Goal: Transaction & Acquisition: Subscribe to service/newsletter

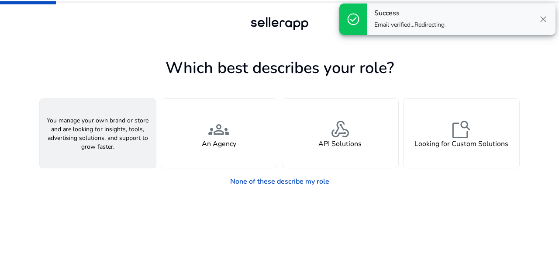
click at [87, 140] on h4 "A Seller" at bounding box center [98, 144] width 26 height 8
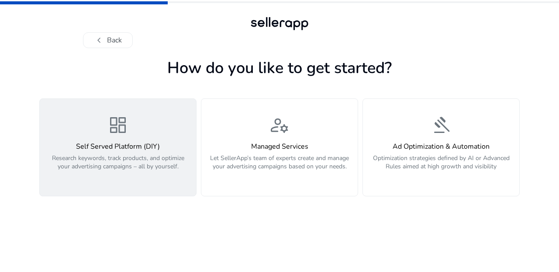
click at [152, 185] on button "dashboard Self Served Platform (DIY) Research keywords, track products, and opt…" at bounding box center [117, 147] width 157 height 98
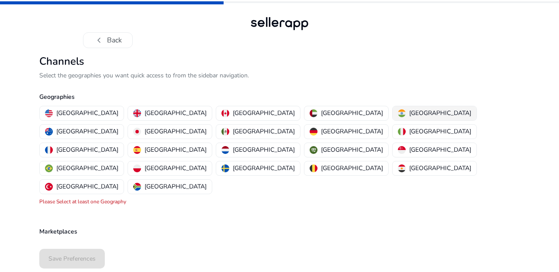
click at [409, 113] on p "[GEOGRAPHIC_DATA]" at bounding box center [440, 112] width 62 height 9
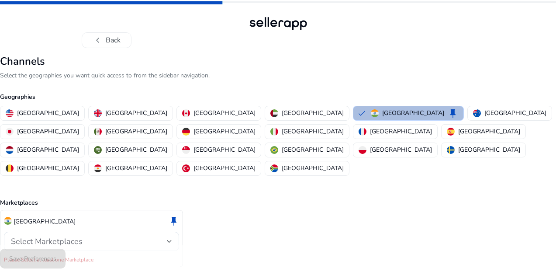
scroll to position [10, 0]
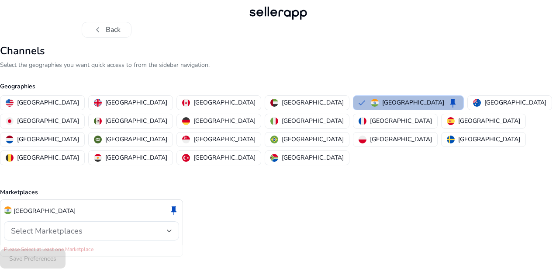
click at [135, 203] on div "India keep" at bounding box center [91, 210] width 175 height 15
click at [119, 58] on div "Channels Select the geographies you want quick access to from the sidebar navig…" at bounding box center [278, 106] width 556 height 122
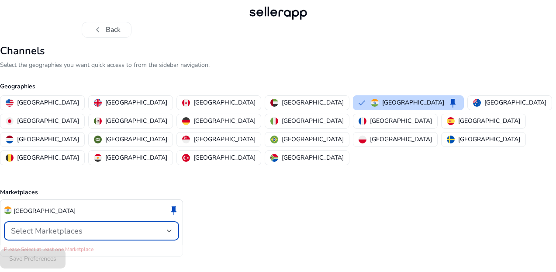
click at [132, 226] on div "Select Marketplaces" at bounding box center [89, 231] width 156 height 10
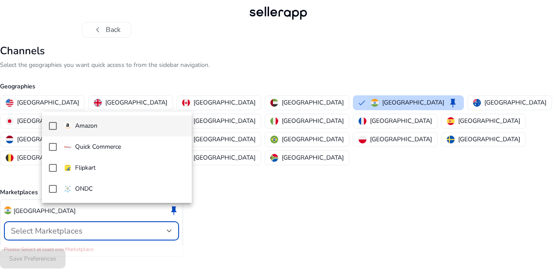
click at [55, 123] on mat-pseudo-checkbox at bounding box center [53, 126] width 8 height 8
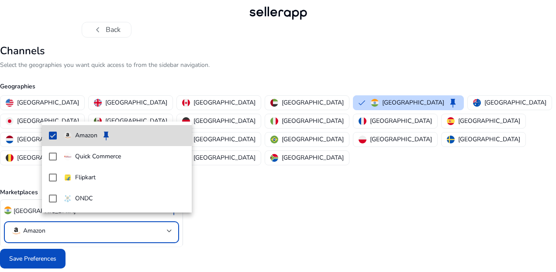
scroll to position [1, 0]
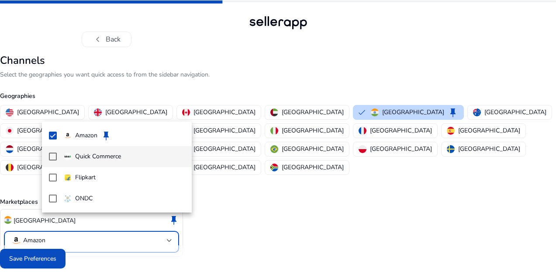
click at [55, 158] on mat-pseudo-checkbox at bounding box center [53, 156] width 8 height 8
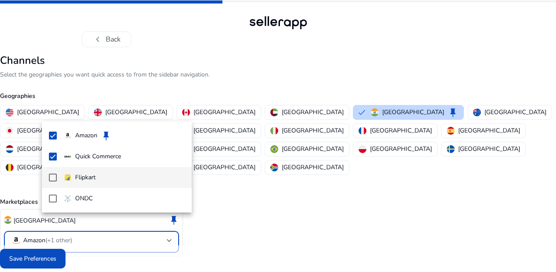
click at [53, 176] on mat-pseudo-checkbox at bounding box center [53, 177] width 8 height 8
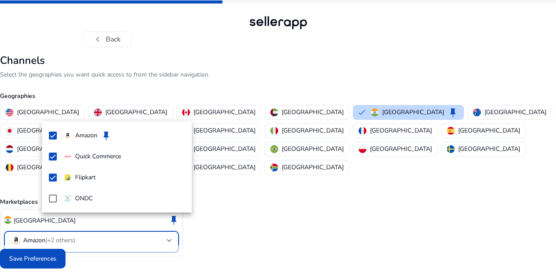
click at [165, 255] on div at bounding box center [278, 136] width 556 height 272
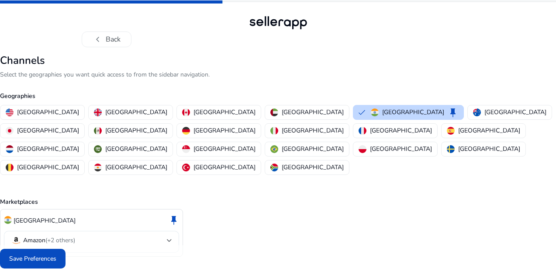
click at [75, 236] on span "(+2 others)" at bounding box center [60, 240] width 30 height 8
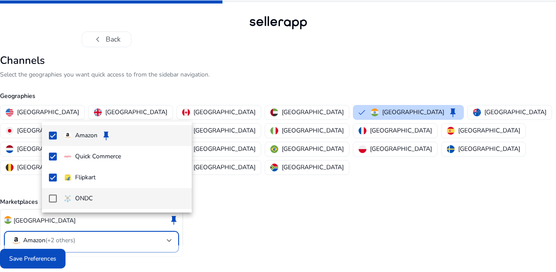
click at [50, 198] on mat-pseudo-checkbox at bounding box center [53, 198] width 8 height 8
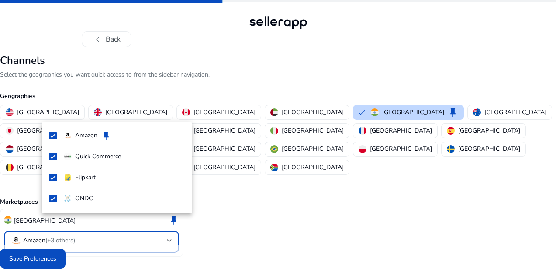
click at [62, 256] on div at bounding box center [278, 136] width 556 height 272
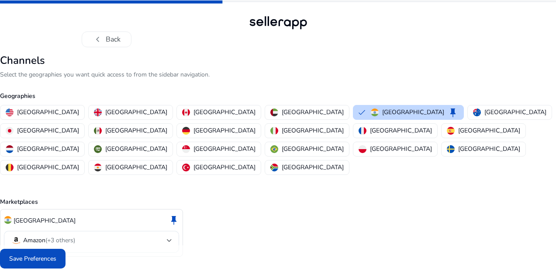
click at [56, 260] on span "Save Preferences" at bounding box center [32, 258] width 47 height 9
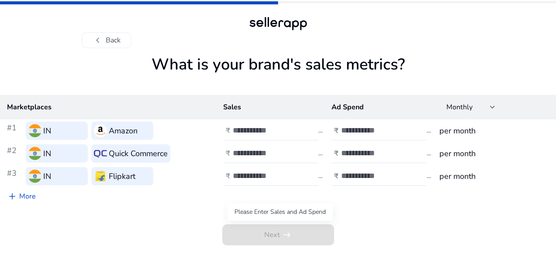
scroll to position [0, 0]
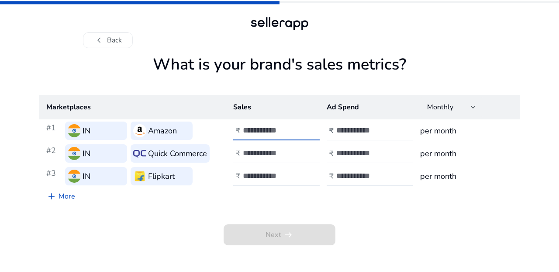
click at [266, 131] on input "number" at bounding box center [272, 130] width 59 height 10
type input "**"
click at [290, 154] on input "number" at bounding box center [272, 153] width 59 height 10
type input "*"
click at [281, 175] on input "number" at bounding box center [272, 176] width 59 height 10
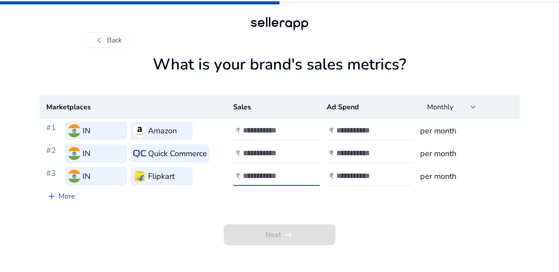
type input "*"
click at [355, 133] on input "number" at bounding box center [365, 130] width 59 height 10
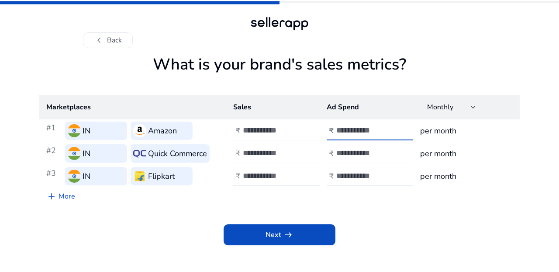
type input "******"
click at [282, 129] on input "**" at bounding box center [272, 130] width 59 height 10
click at [257, 130] on input "******" at bounding box center [272, 130] width 59 height 10
type input "*****"
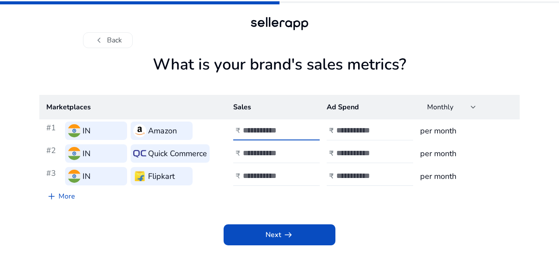
click at [349, 132] on input "******" at bounding box center [365, 130] width 59 height 10
type input "*****"
click at [378, 152] on input "number" at bounding box center [365, 153] width 59 height 10
type input "*"
click at [360, 177] on input "number" at bounding box center [365, 176] width 59 height 10
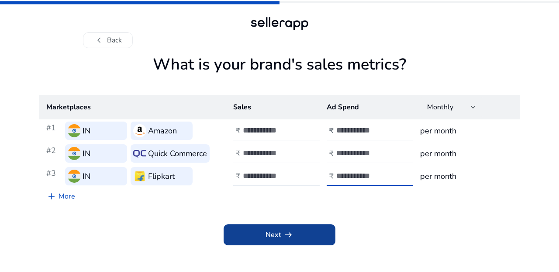
type input "*"
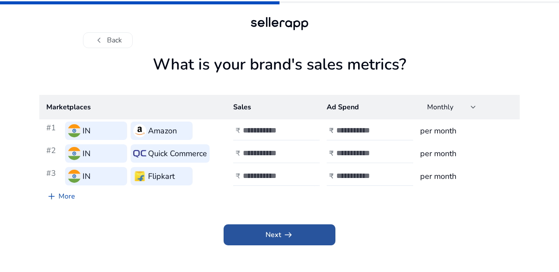
click at [289, 234] on span "arrow_right_alt" at bounding box center [288, 234] width 10 height 10
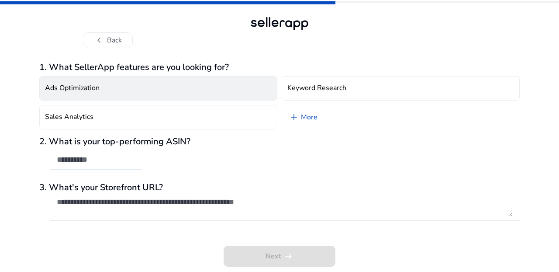
click at [155, 91] on button "Ads Optimization" at bounding box center [158, 88] width 238 height 24
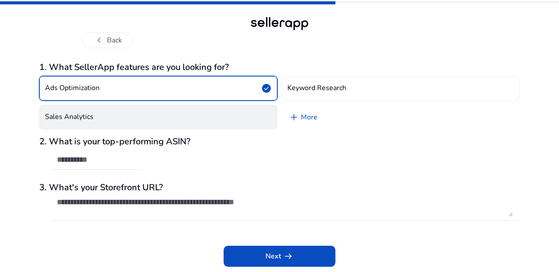
click at [156, 119] on button "Sales Analytics" at bounding box center [158, 117] width 238 height 24
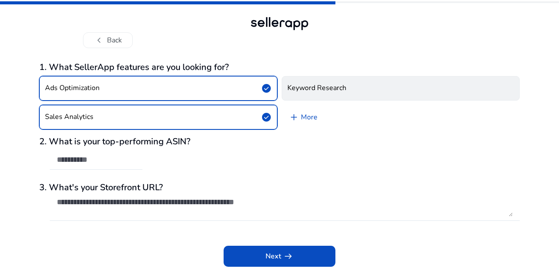
click at [318, 89] on h4 "Keyword Research" at bounding box center [317, 88] width 59 height 8
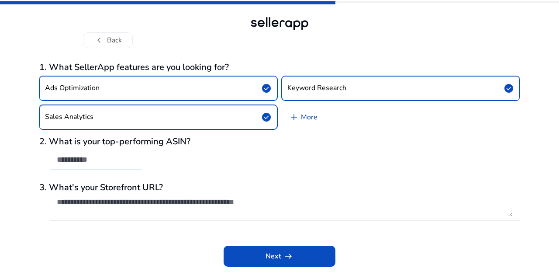
click at [301, 120] on link "add More" at bounding box center [303, 117] width 43 height 24
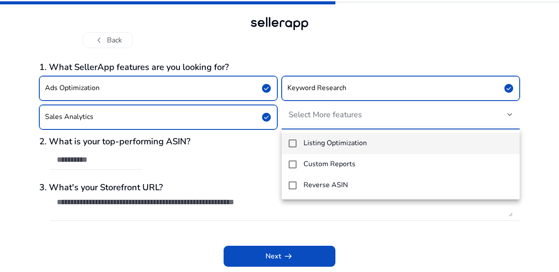
click at [343, 28] on div at bounding box center [279, 136] width 559 height 272
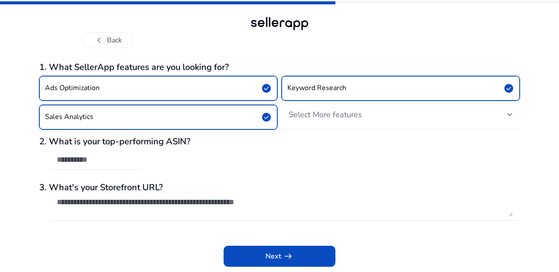
click at [121, 166] on div at bounding box center [96, 159] width 79 height 19
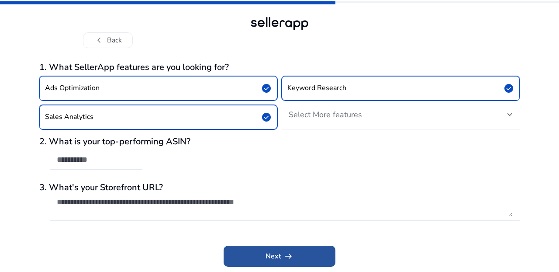
click at [260, 250] on span at bounding box center [280, 256] width 112 height 21
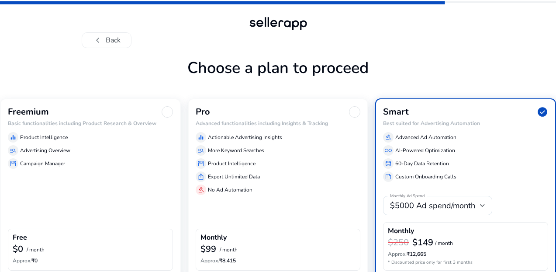
scroll to position [45, 0]
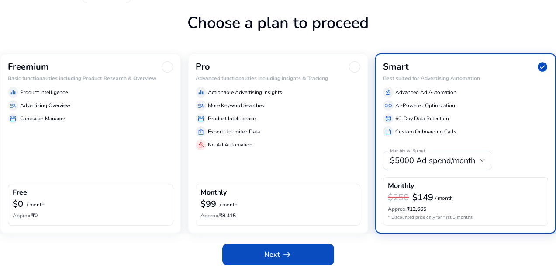
click at [118, 209] on div "$0 / month" at bounding box center [91, 204] width 156 height 11
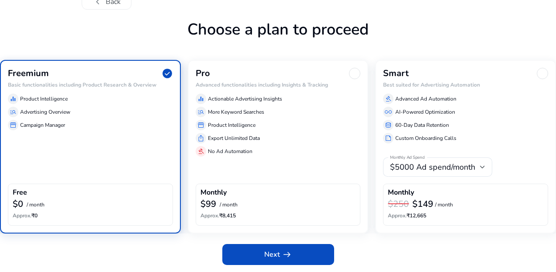
scroll to position [38, 0]
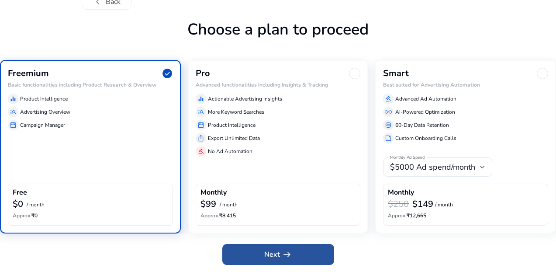
click at [262, 263] on span at bounding box center [278, 254] width 112 height 21
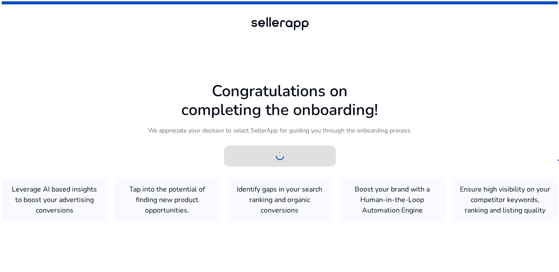
scroll to position [0, 0]
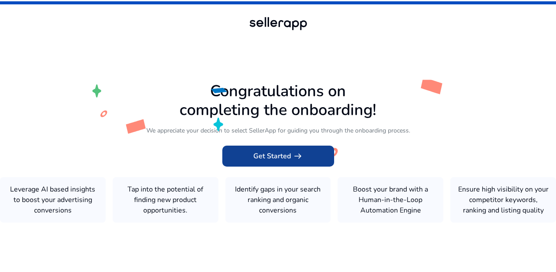
click at [274, 151] on span "Get Started arrow_right_alt" at bounding box center [278, 156] width 50 height 10
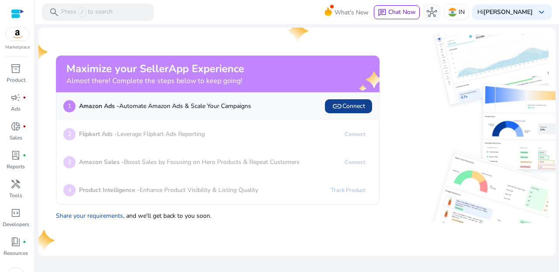
click at [348, 111] on span "link Connect" at bounding box center [348, 106] width 33 height 10
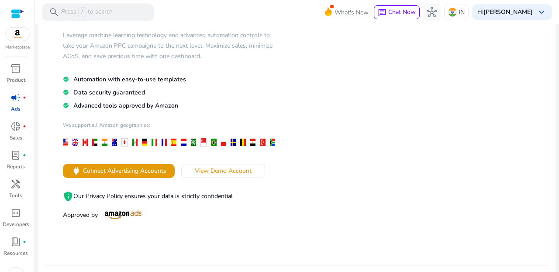
scroll to position [66, 0]
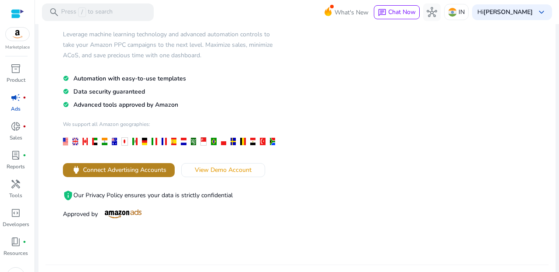
click at [147, 173] on span "Connect Advertising Accounts" at bounding box center [124, 169] width 83 height 9
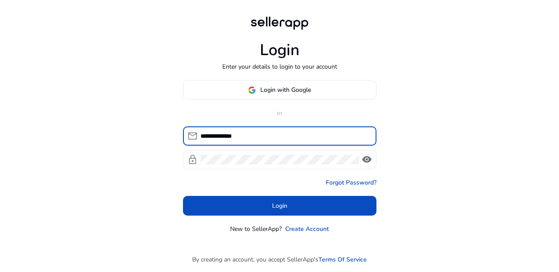
click at [365, 158] on span "visibility" at bounding box center [367, 159] width 10 height 10
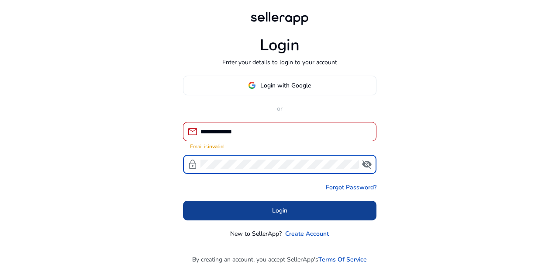
click at [292, 212] on span at bounding box center [280, 210] width 194 height 21
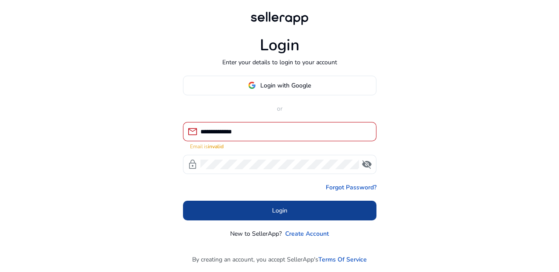
click at [265, 211] on span at bounding box center [280, 210] width 194 height 21
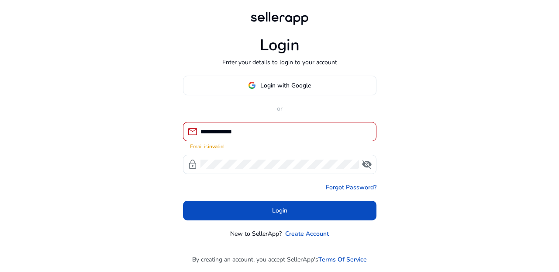
click at [258, 127] on input "**********" at bounding box center [285, 132] width 169 height 10
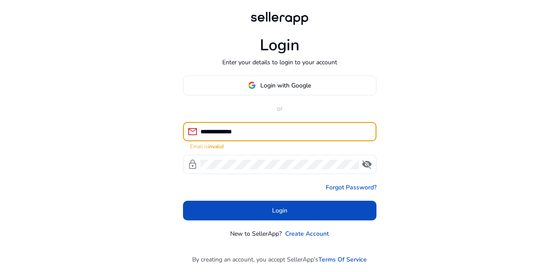
drag, startPoint x: 258, startPoint y: 127, endPoint x: 182, endPoint y: 126, distance: 76.5
click at [182, 127] on div "**********" at bounding box center [280, 124] width 208 height 248
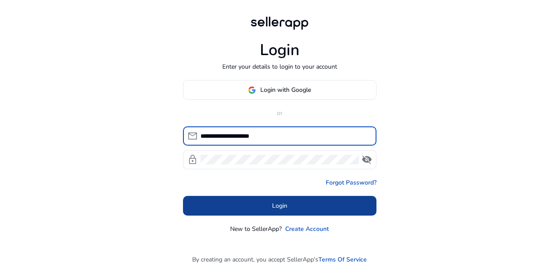
type input "**********"
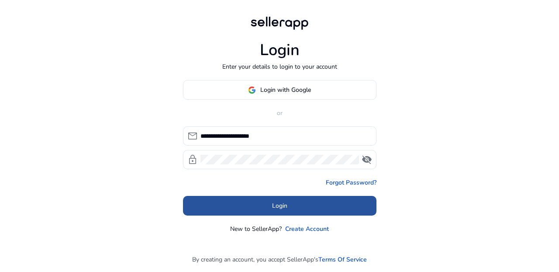
click at [223, 212] on span at bounding box center [280, 205] width 194 height 21
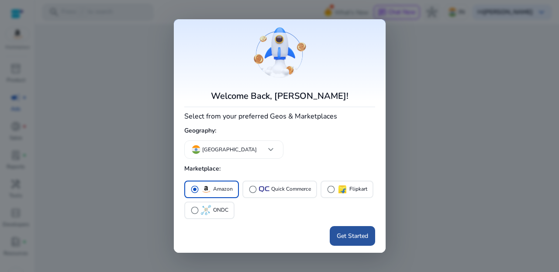
click at [352, 236] on span "Get Started" at bounding box center [352, 235] width 31 height 9
